Goal: Check status: Check status

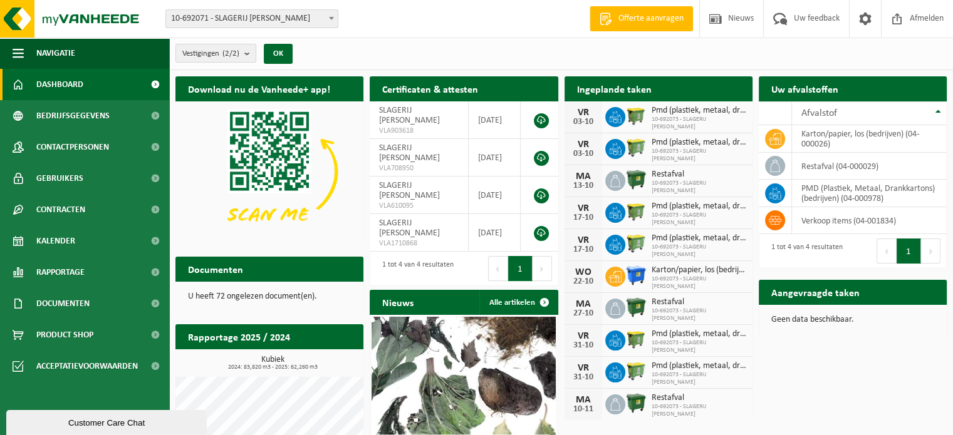
drag, startPoint x: 60, startPoint y: 240, endPoint x: 272, endPoint y: 205, distance: 215.1
click at [60, 240] on span "Kalender" at bounding box center [55, 240] width 39 height 31
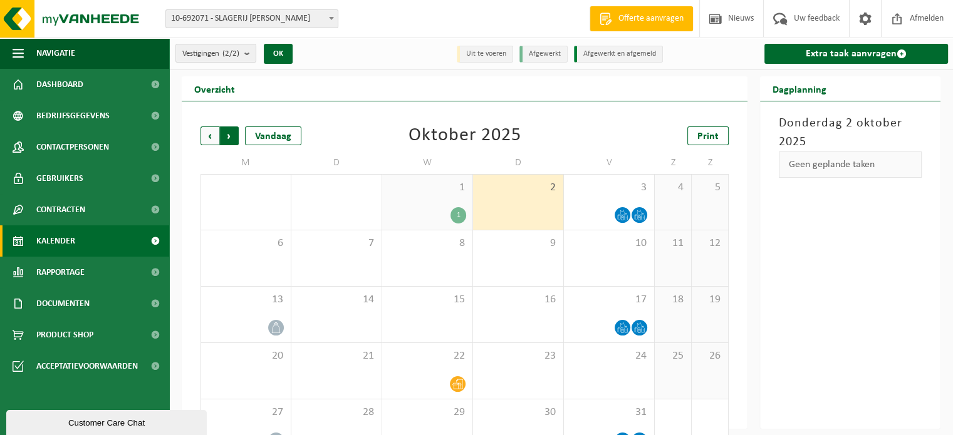
click at [211, 139] on span "Vorige" at bounding box center [209, 136] width 19 height 19
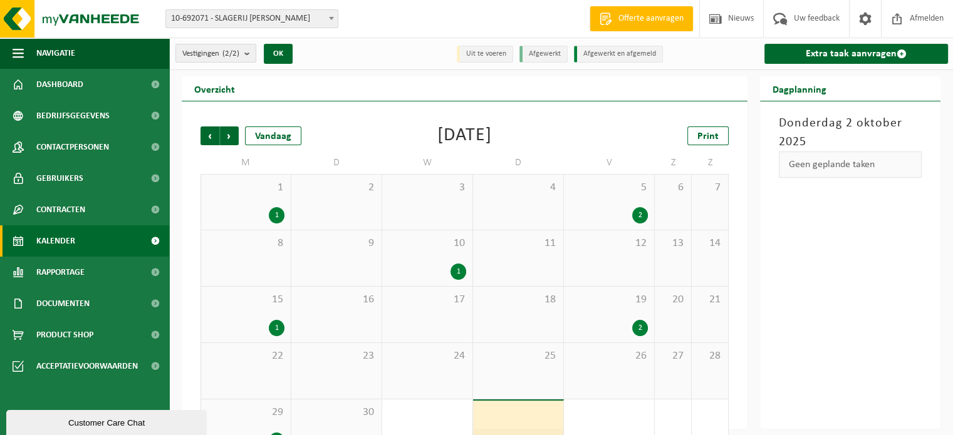
click at [277, 210] on div "1" at bounding box center [277, 215] width 16 height 16
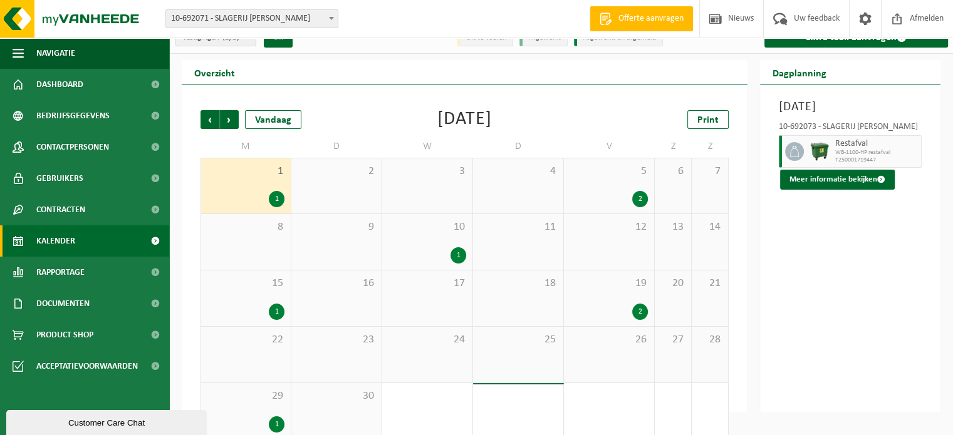
scroll to position [33, 0]
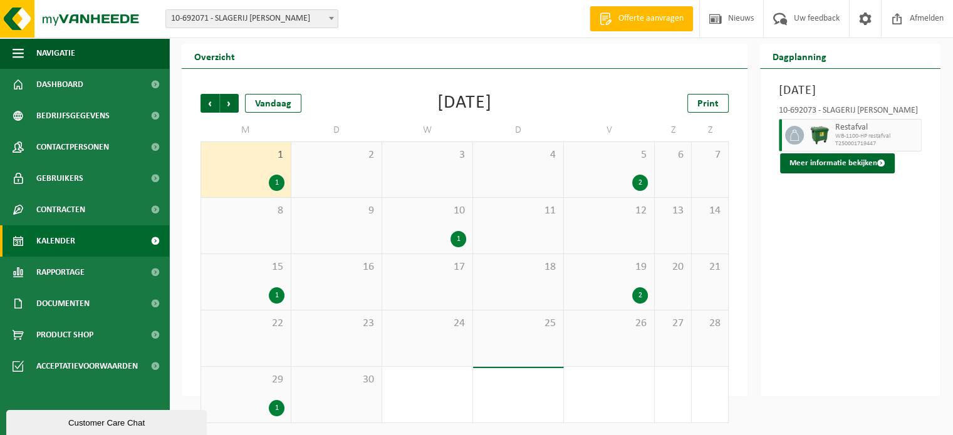
click at [456, 239] on div "1" at bounding box center [458, 239] width 16 height 16
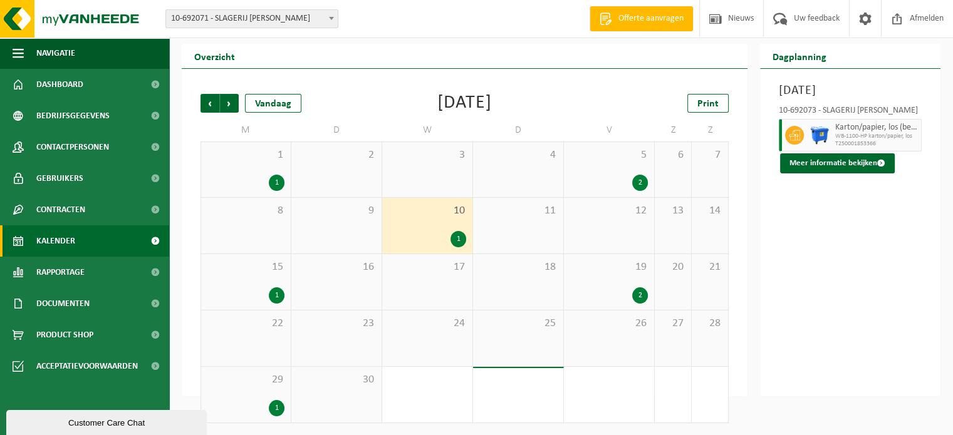
click at [639, 180] on div "2" at bounding box center [640, 183] width 16 height 16
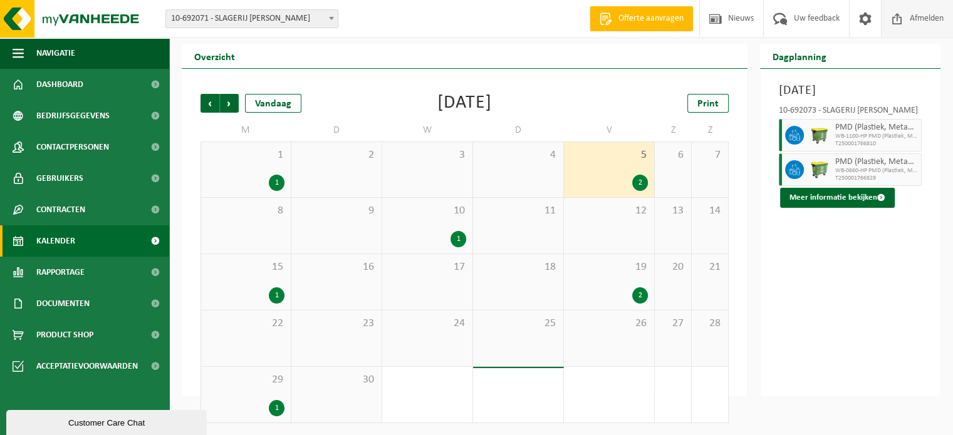
click at [924, 18] on span "Afmelden" at bounding box center [926, 18] width 40 height 37
